Goal: Task Accomplishment & Management: Check status

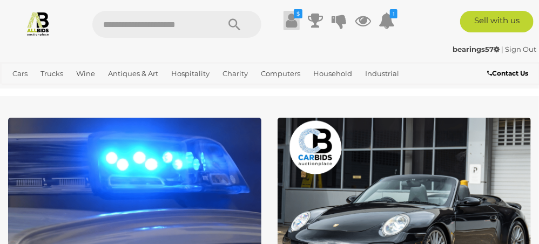
click at [294, 20] on icon at bounding box center [290, 20] width 11 height 19
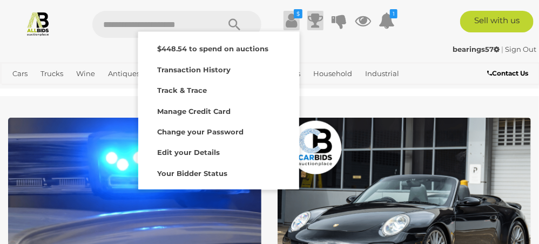
click at [315, 16] on icon at bounding box center [315, 20] width 15 height 19
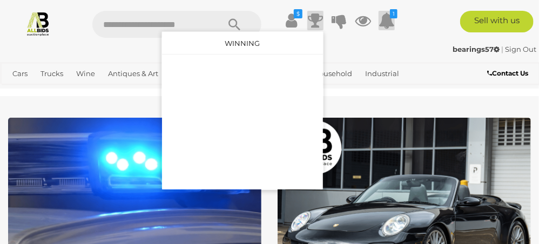
click at [380, 15] on icon at bounding box center [386, 20] width 16 height 19
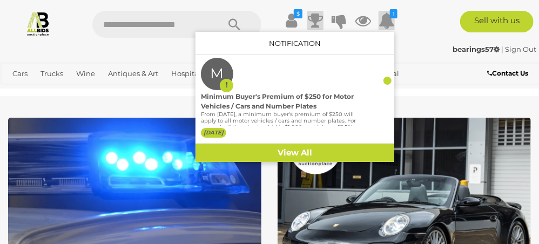
click at [318, 20] on icon at bounding box center [315, 20] width 15 height 19
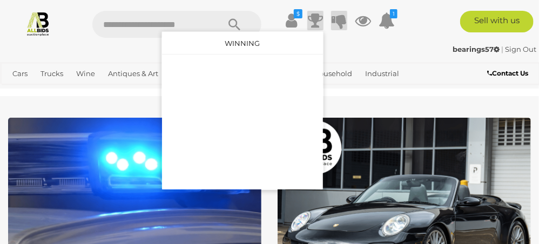
click at [338, 20] on icon at bounding box center [338, 20] width 15 height 19
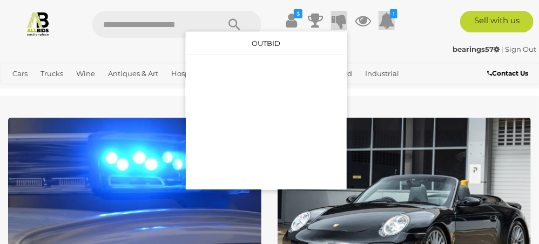
click at [387, 18] on icon at bounding box center [386, 20] width 16 height 19
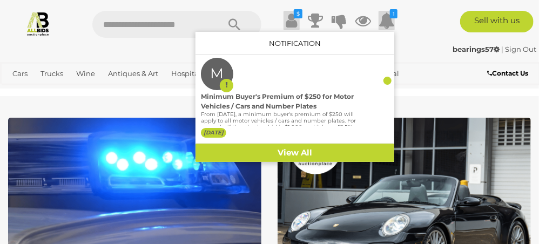
click at [289, 16] on icon at bounding box center [290, 20] width 11 height 19
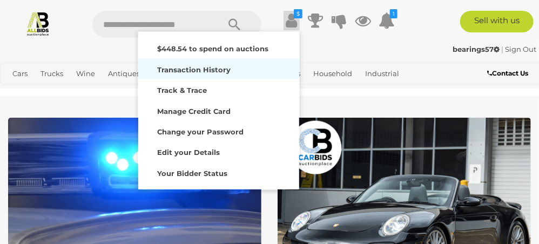
click at [199, 71] on strong "Transaction History" at bounding box center [193, 69] width 73 height 9
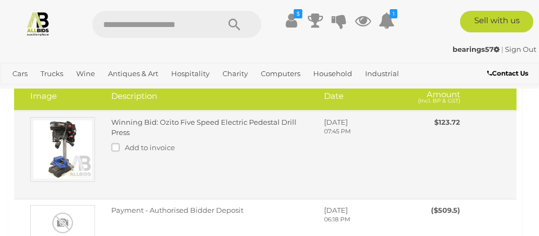
scroll to position [108, 0]
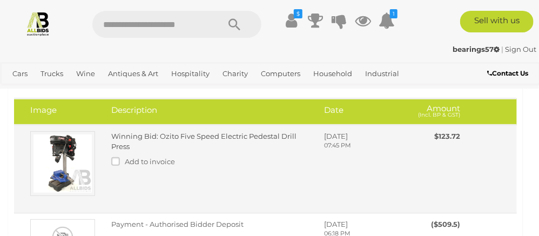
click at [206, 144] on div "Winning Bid: Ozito Five Speed Electric Pedestal Drill Press Add to invoice" at bounding box center [209, 151] width 213 height 41
click at [191, 134] on link "Winning Bid: Ozito Five Speed Electric Pedestal Drill Press" at bounding box center [203, 141] width 185 height 19
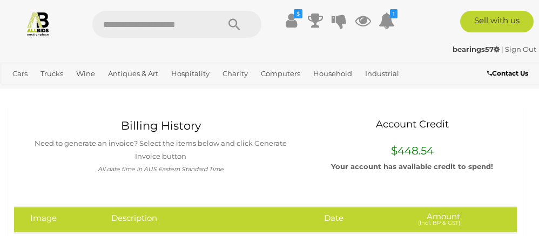
scroll to position [108, 0]
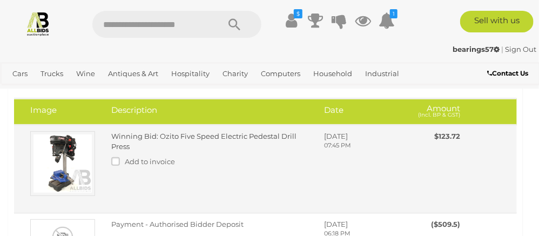
click at [448, 134] on span "$123.72" at bounding box center [447, 136] width 26 height 9
click at [341, 140] on span "Wednesday, September 10, 2025" at bounding box center [336, 136] width 24 height 9
click at [202, 134] on link "Winning Bid: Ozito Five Speed Electric Pedestal Drill Press" at bounding box center [203, 141] width 185 height 19
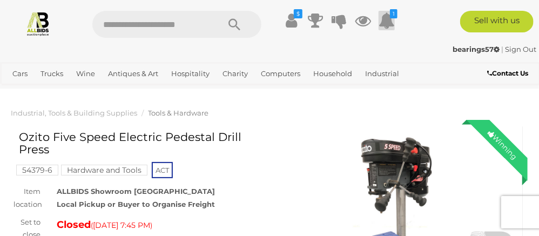
click at [385, 23] on icon at bounding box center [386, 20] width 16 height 19
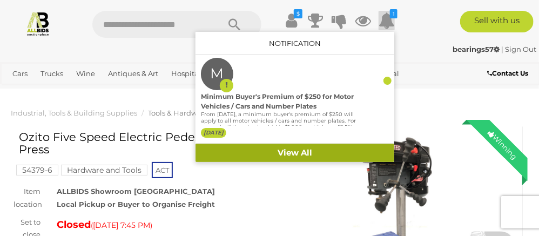
click at [294, 151] on link "View All" at bounding box center [294, 153] width 199 height 19
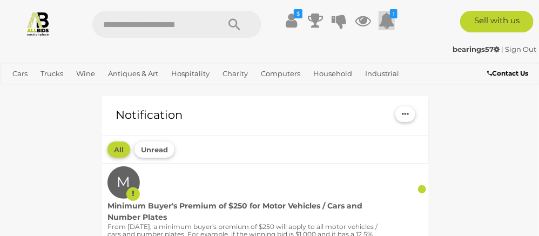
click at [388, 19] on icon at bounding box center [386, 20] width 16 height 19
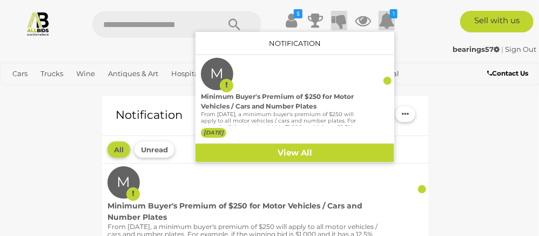
click at [342, 21] on icon at bounding box center [338, 20] width 15 height 19
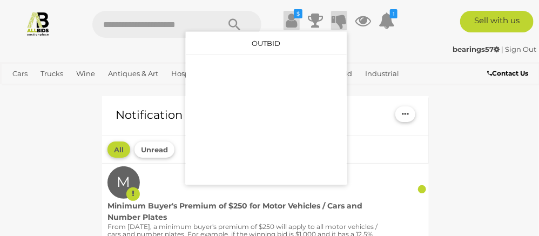
click at [291, 16] on icon at bounding box center [290, 20] width 11 height 19
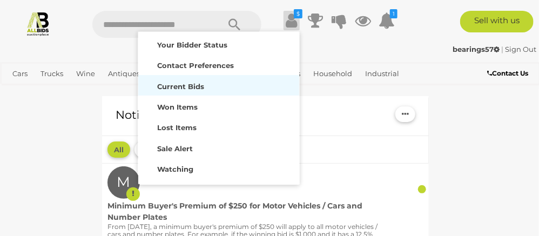
scroll to position [137, 0]
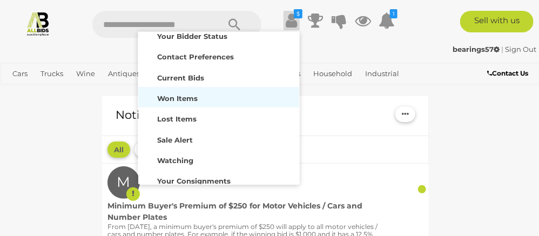
click at [175, 97] on strong "Won Items" at bounding box center [177, 98] width 40 height 9
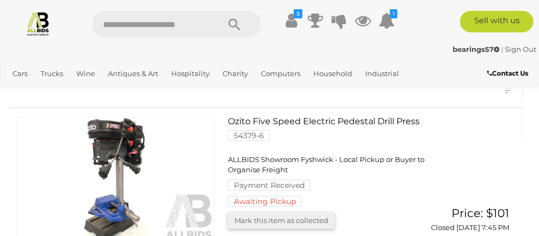
scroll to position [108, 0]
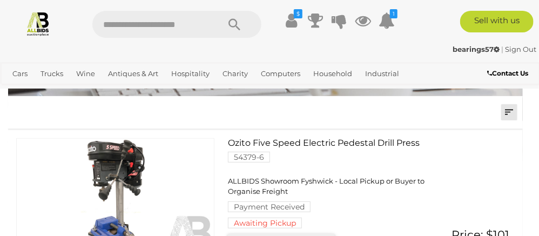
click at [509, 114] on link at bounding box center [509, 112] width 16 height 16
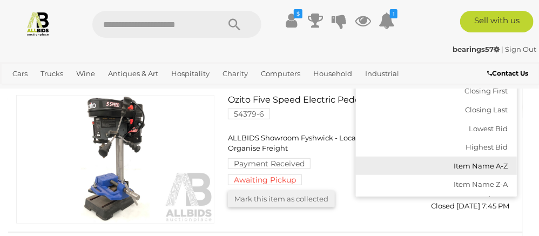
scroll to position [162, 0]
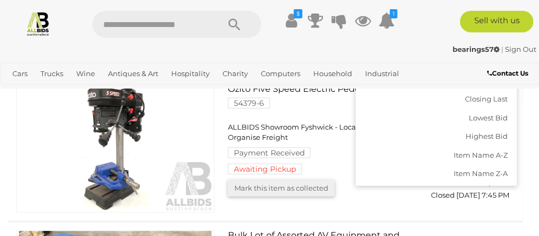
click at [406, 141] on span "ALLBIDS Showroom Fyshwick - Local Pickup or Buyer to Organise Freight" at bounding box center [326, 131] width 196 height 19
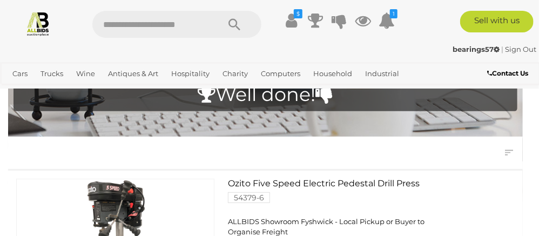
scroll to position [54, 0]
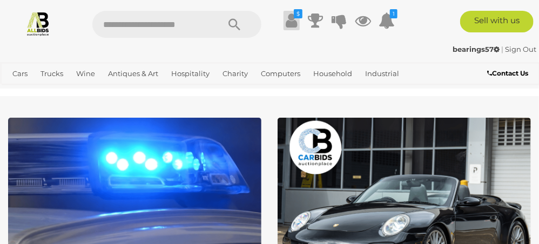
click at [289, 21] on icon at bounding box center [290, 20] width 11 height 19
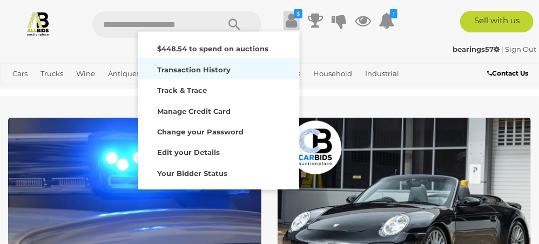
click at [216, 68] on strong "Transaction History" at bounding box center [193, 69] width 73 height 9
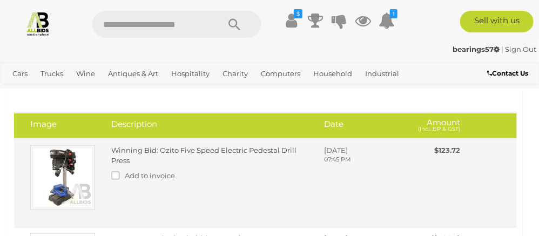
scroll to position [108, 0]
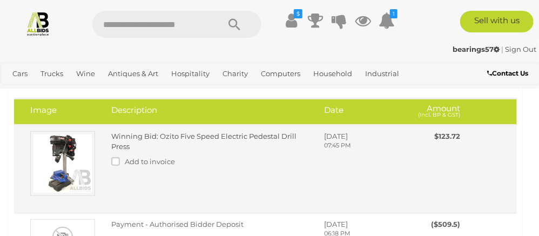
click at [218, 137] on link "Winning Bid: Ozito Five Speed Electric Pedestal Drill Press" at bounding box center [203, 141] width 185 height 19
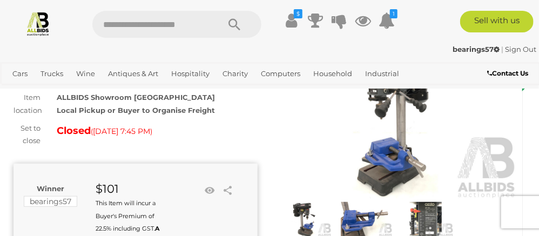
scroll to position [108, 0]
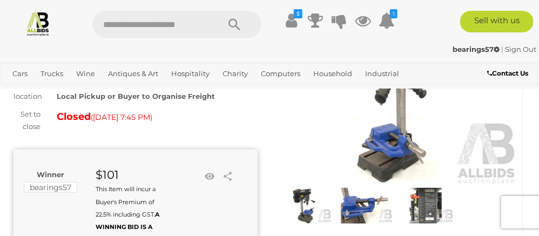
click at [306, 201] on img at bounding box center [304, 206] width 56 height 36
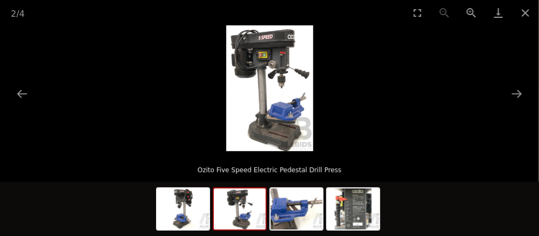
click at [236, 200] on img at bounding box center [240, 208] width 52 height 41
click at [239, 200] on img at bounding box center [240, 208] width 52 height 41
click at [286, 214] on img at bounding box center [296, 208] width 52 height 41
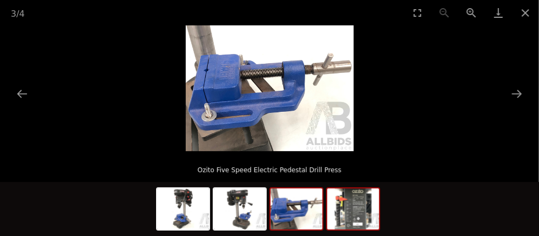
click at [359, 213] on img at bounding box center [353, 208] width 52 height 41
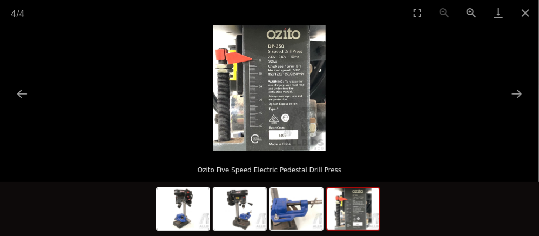
click at [360, 222] on img at bounding box center [353, 208] width 52 height 41
click at [308, 212] on img at bounding box center [296, 208] width 52 height 41
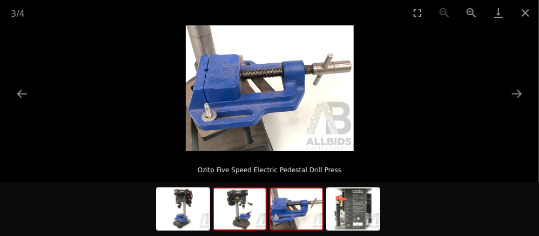
click at [244, 209] on img at bounding box center [240, 208] width 52 height 41
